Goal: Task Accomplishment & Management: Manage account settings

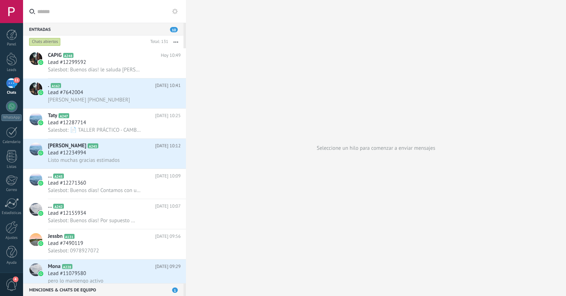
click at [7, 17] on div at bounding box center [11, 11] width 23 height 23
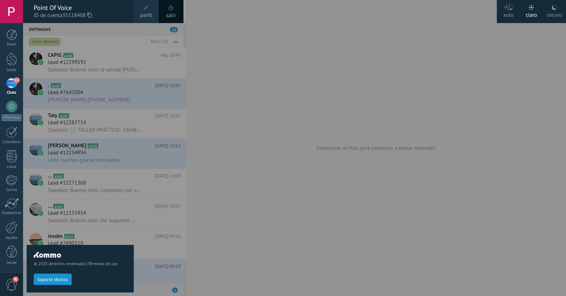
click at [57, 10] on div "Point Of Voice" at bounding box center [80, 8] width 93 height 8
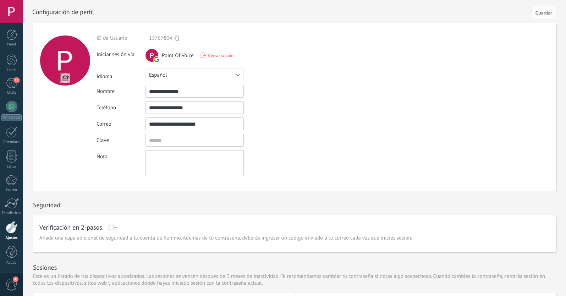
click at [10, 228] on div at bounding box center [12, 227] width 12 height 12
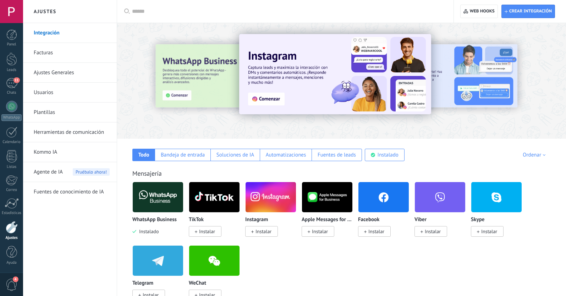
click at [65, 90] on link "Usuarios" at bounding box center [72, 93] width 76 height 20
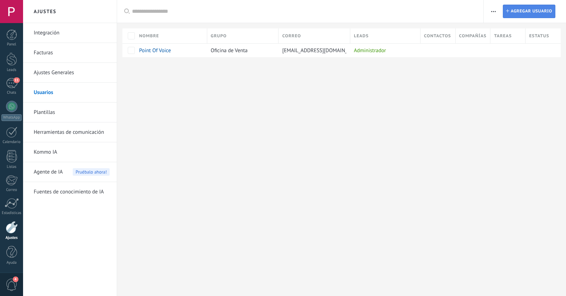
click at [518, 10] on span "Agregar usuario" at bounding box center [532, 11] width 42 height 13
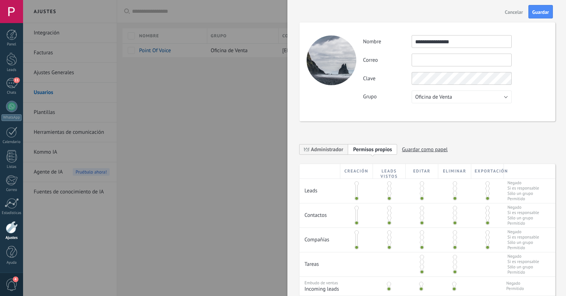
type input "**********"
paste input "**********"
type input "**********"
click at [502, 95] on button "Oficina de Venta" at bounding box center [462, 96] width 100 height 13
click at [523, 93] on div "Grupo Oficina de Venta Usuarios libres Oficina de Venta" at bounding box center [455, 96] width 185 height 13
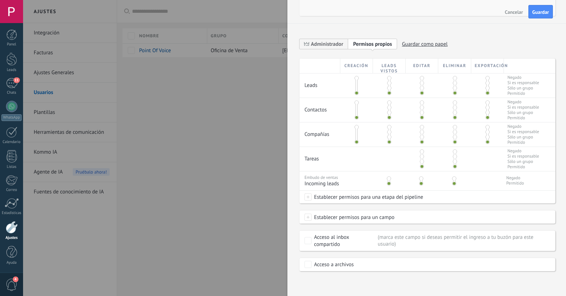
scroll to position [105, 0]
click at [486, 77] on span at bounding box center [487, 78] width 4 height 4
click at [487, 92] on span at bounding box center [487, 93] width 4 height 4
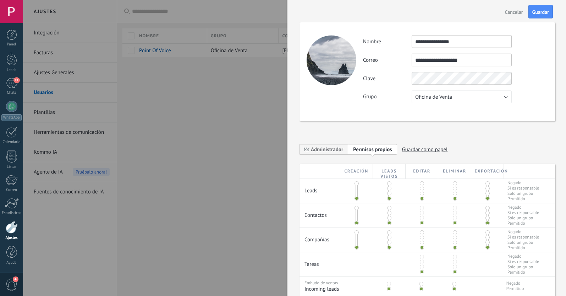
scroll to position [0, 0]
click at [538, 11] on span "Guardar" at bounding box center [540, 12] width 17 height 5
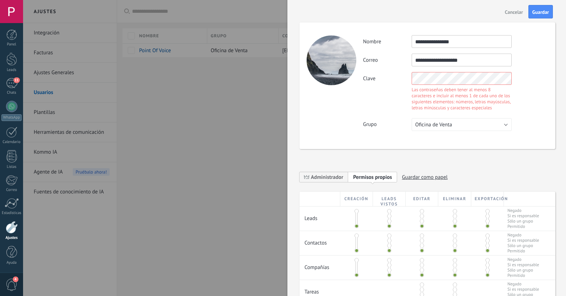
click at [390, 77] on div "Clave Las contraseñas deben tener al menos 8 caracteres e incluir al menos 1 de…" at bounding box center [455, 92] width 185 height 40
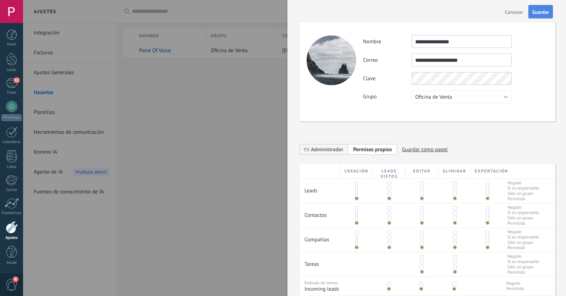
click at [545, 11] on span "Guardar" at bounding box center [540, 12] width 17 height 5
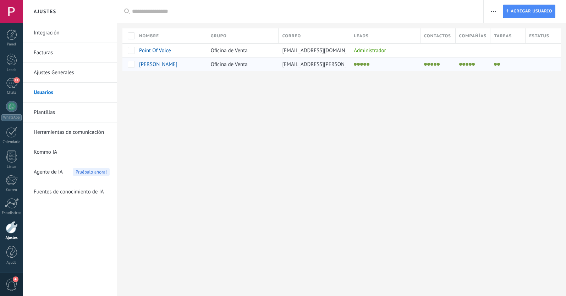
click at [365, 65] on li at bounding box center [364, 64] width 3 height 3
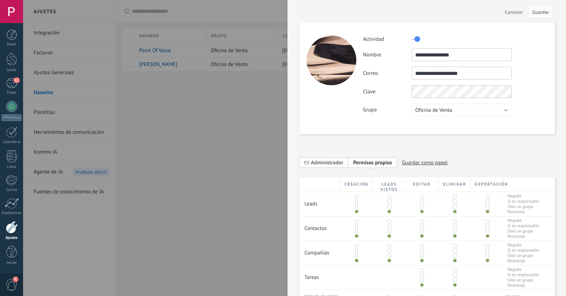
click at [325, 162] on span "Administrador" at bounding box center [327, 162] width 32 height 7
click at [362, 161] on span "Personalizar permisos" at bounding box center [378, 162] width 50 height 7
click at [540, 13] on span "Guardar" at bounding box center [540, 12] width 17 height 5
